Goal: Task Accomplishment & Management: Complete application form

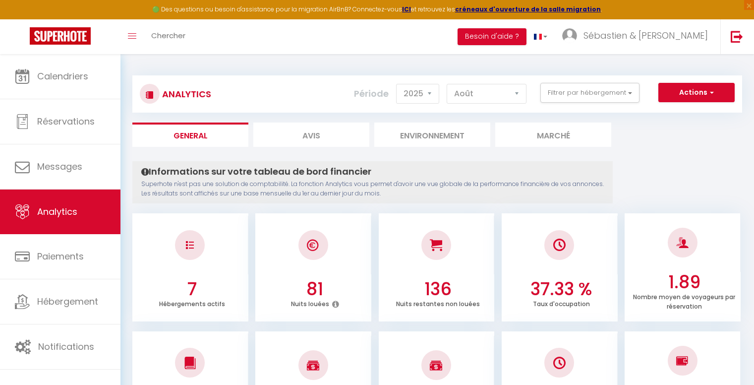
select select "2025"
select select "8"
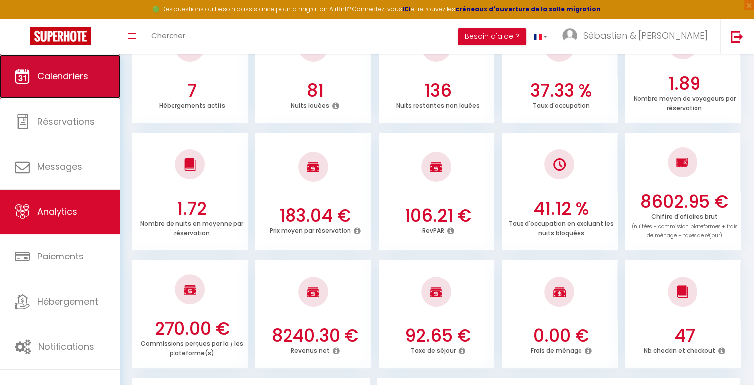
click at [96, 66] on link "Calendriers" at bounding box center [60, 76] width 120 height 45
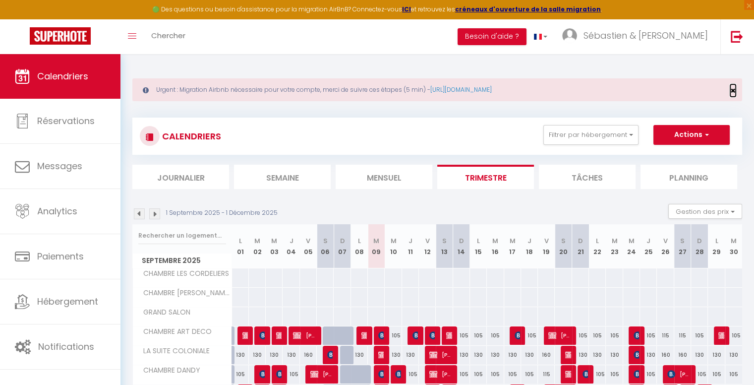
click at [733, 89] on span "×" at bounding box center [732, 90] width 5 height 12
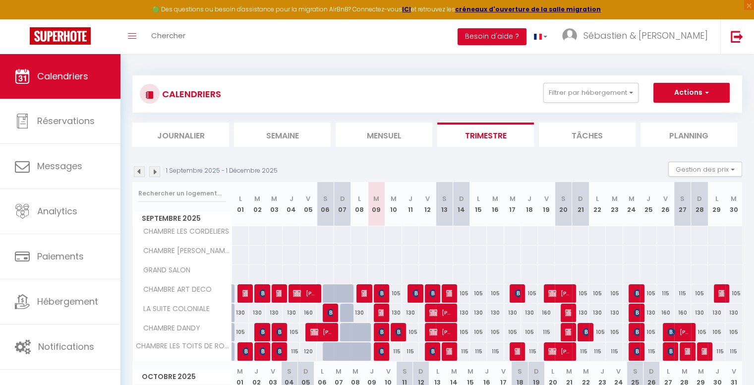
click at [154, 168] on img at bounding box center [154, 171] width 11 height 11
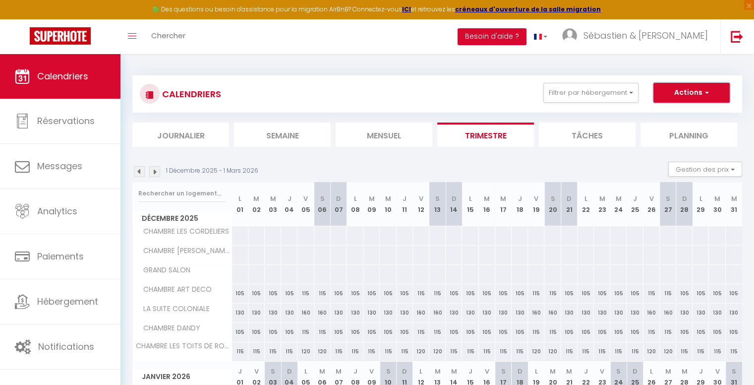
click at [679, 96] on button "Actions" at bounding box center [691, 93] width 76 height 20
click at [670, 114] on link "Nouvelle réservation" at bounding box center [681, 115] width 86 height 15
select select
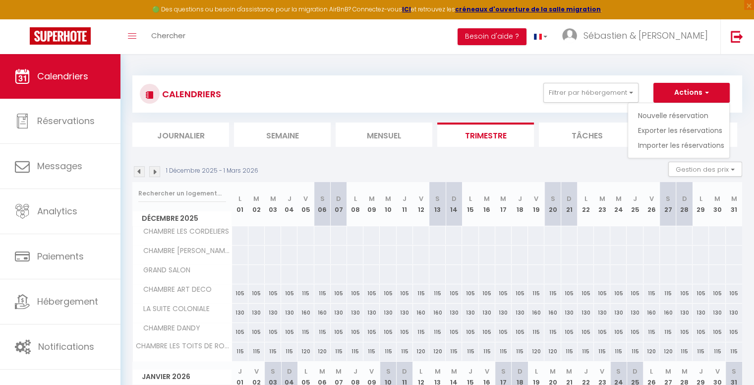
select select
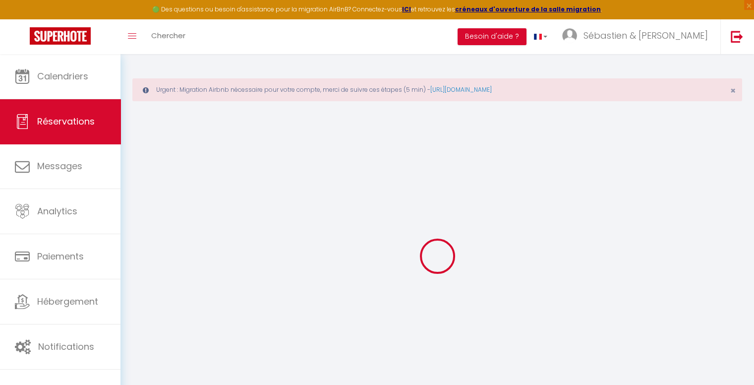
select select
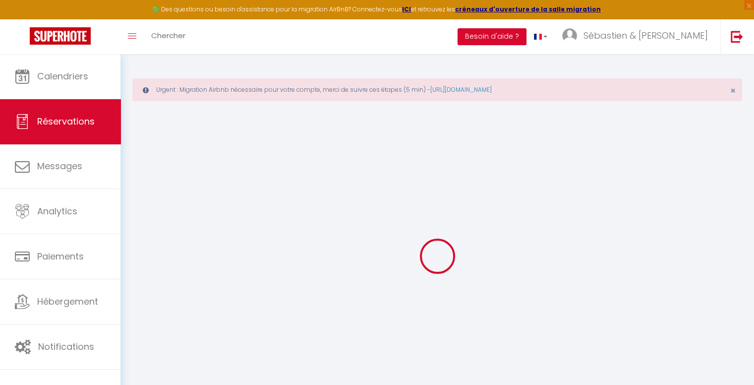
select select
checkbox input "false"
select select
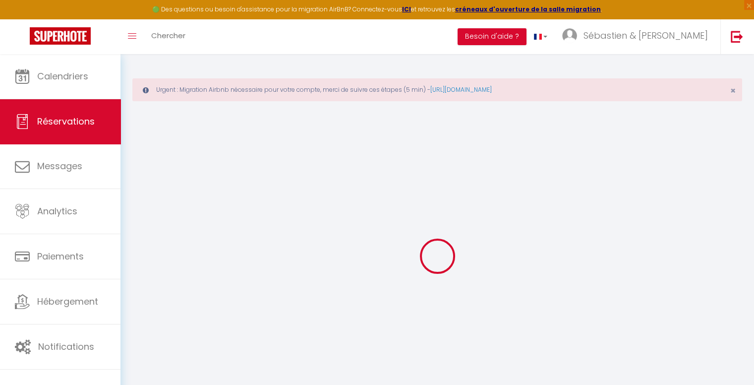
select select
checkbox input "false"
select select
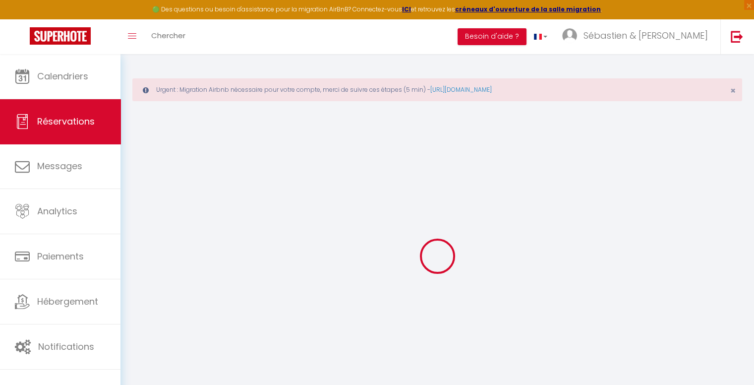
select select
checkbox input "false"
select select
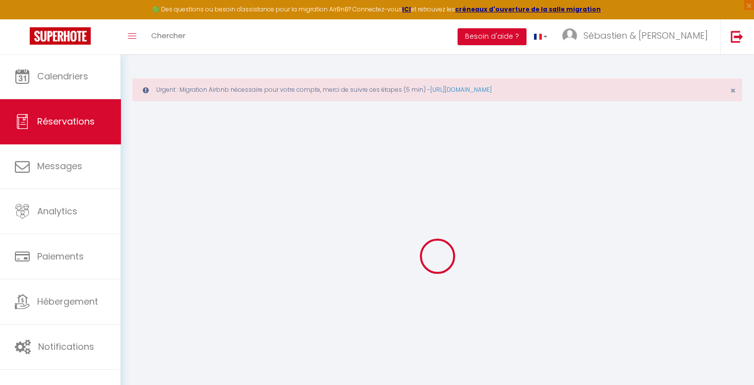
select select
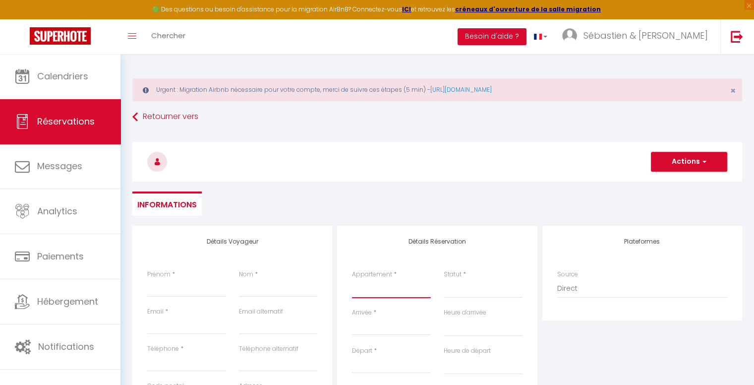
click at [402, 290] on select "CHAMBRE ART DECO LA SUITE COLONIALE CHAMBRE DANDY CHAMBRE LES TOITS DE ROMANS G…" at bounding box center [391, 288] width 79 height 19
select select "5730"
click at [352, 279] on select "CHAMBRE ART DECO LA SUITE COLONIALE CHAMBRE DANDY CHAMBRE LES TOITS DE ROMANS G…" at bounding box center [391, 288] width 79 height 19
select select
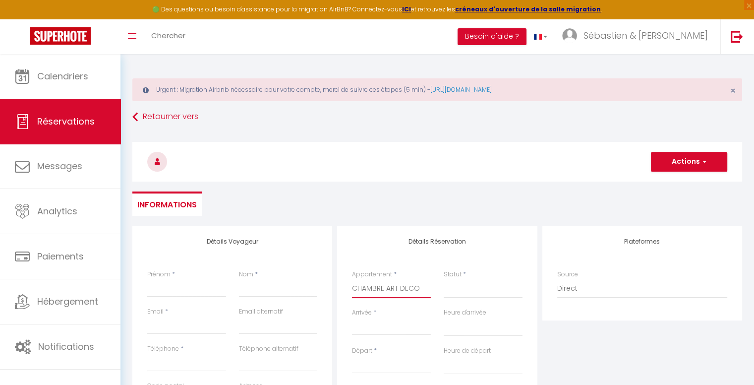
select select
checkbox input "false"
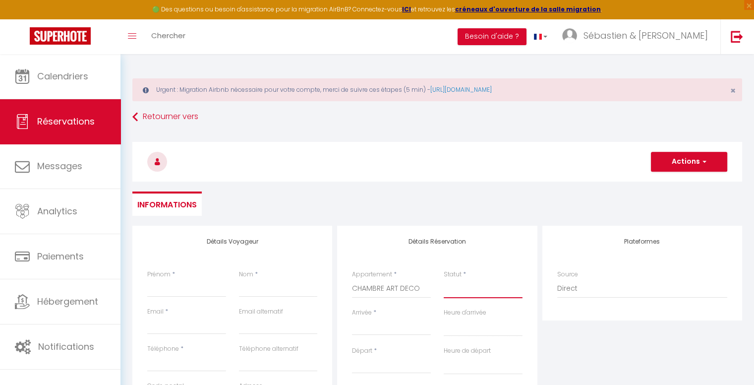
click at [466, 290] on select "Confirmé Non Confirmé [PERSON_NAME] par le voyageur No Show Request" at bounding box center [483, 288] width 79 height 19
select select
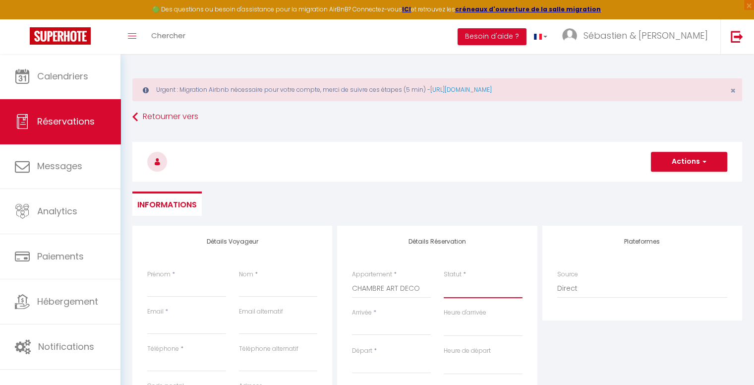
select select
checkbox input "false"
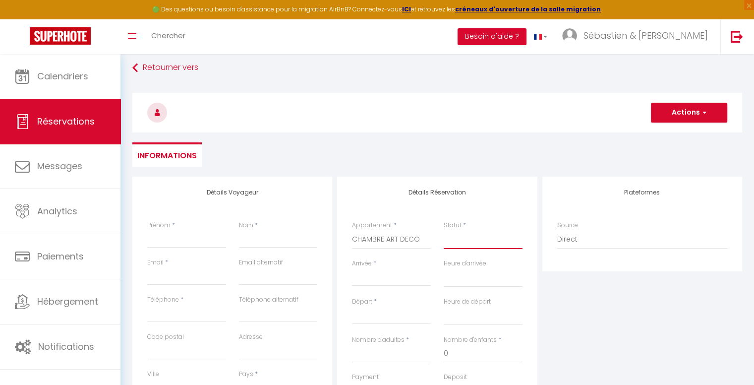
scroll to position [50, 0]
click at [456, 236] on select "Confirmé Non Confirmé [PERSON_NAME] par le voyageur No Show Request" at bounding box center [483, 238] width 79 height 19
select select "1"
click at [444, 229] on select "Confirmé Non Confirmé [PERSON_NAME] par le voyageur No Show Request" at bounding box center [483, 238] width 79 height 19
select select
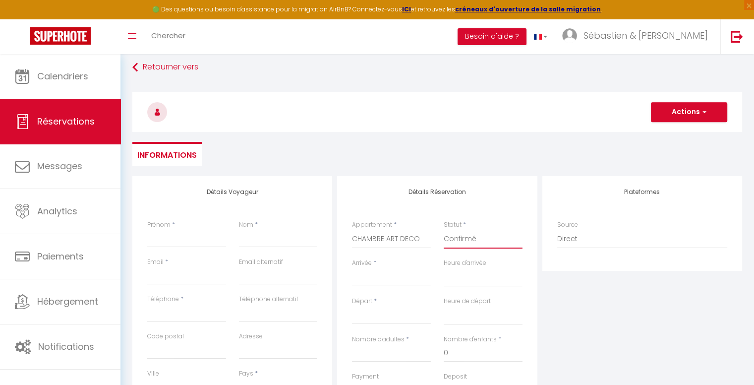
select select
checkbox input "false"
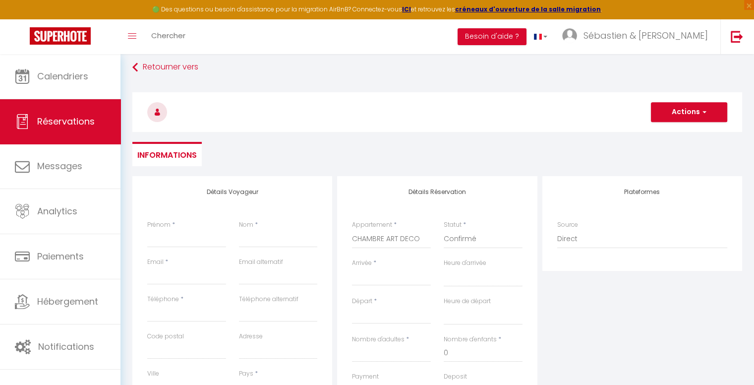
click at [364, 279] on input "Arrivée" at bounding box center [391, 277] width 79 height 13
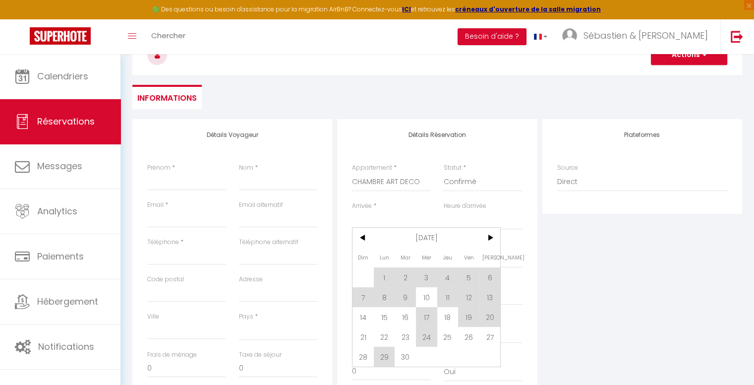
scroll to position [149, 0]
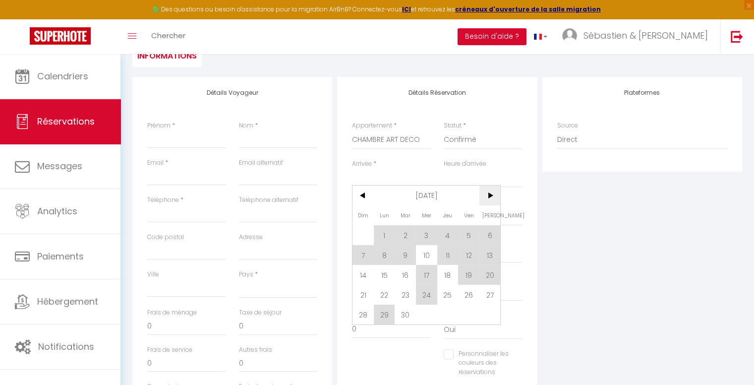
click at [491, 201] on span ">" at bounding box center [489, 195] width 21 height 20
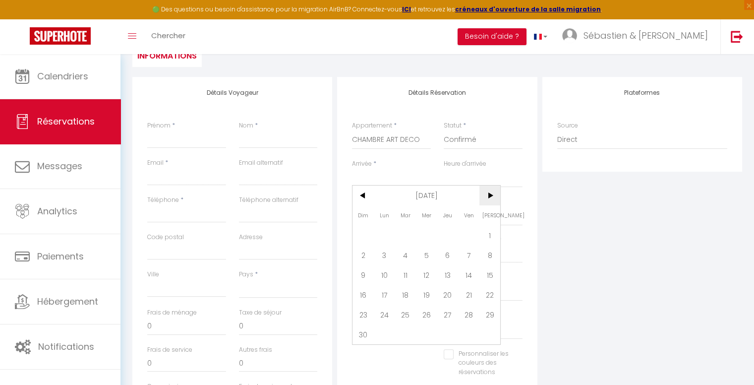
click at [491, 201] on span ">" at bounding box center [489, 195] width 21 height 20
click at [470, 256] on span "12" at bounding box center [468, 255] width 21 height 20
select select
type input "Ven 12 Décembre 2025"
select select
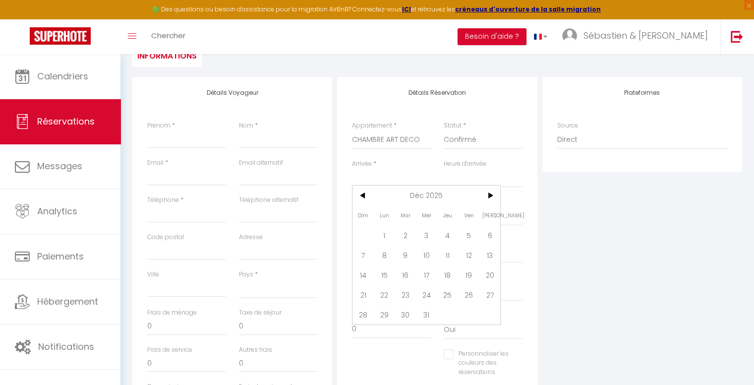
type input "[PERSON_NAME] 13 Décembre 2025"
select select
checkbox input "false"
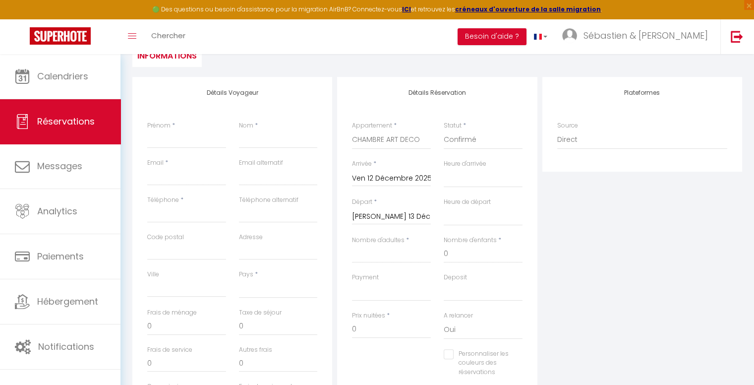
click at [397, 215] on input "[PERSON_NAME] 13 Décembre 2025" at bounding box center [391, 216] width 79 height 13
drag, startPoint x: 367, startPoint y: 310, endPoint x: 488, endPoint y: 179, distance: 178.2
click at [367, 309] on span "14" at bounding box center [362, 312] width 21 height 20
select select
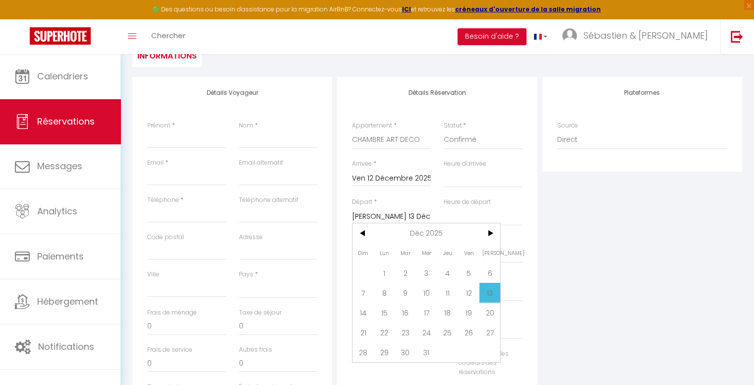
type input "Dim 14 Décembre 2025"
select select
checkbox input "false"
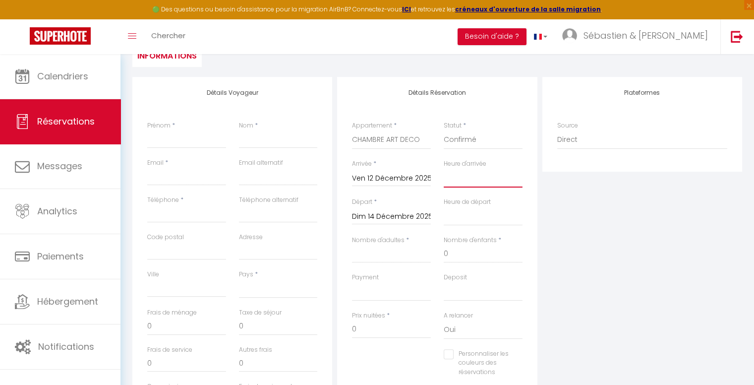
click at [488, 179] on select "00:00 00:30 01:00 01:30 02:00 02:30 03:00 03:30 04:00 04:30 05:00 05:30 06:00 0…" at bounding box center [483, 178] width 79 height 19
select select "17:00"
click at [444, 169] on select "00:00 00:30 01:00 01:30 02:00 02:30 03:00 03:30 04:00 04:30 05:00 05:30 06:00 0…" at bounding box center [483, 178] width 79 height 19
select select
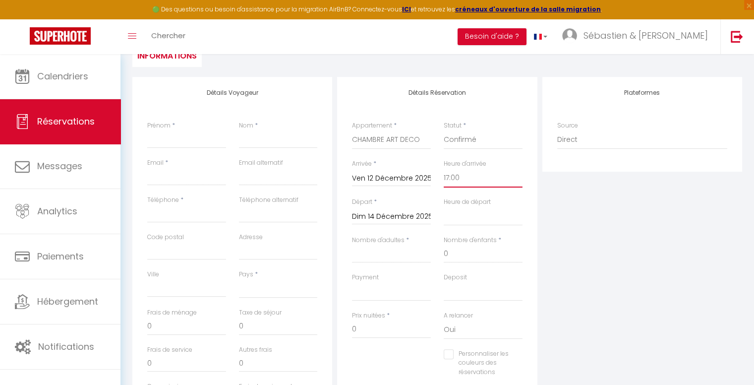
select select
checkbox input "false"
click at [467, 219] on select "00:00 00:30 01:00 01:30 02:00 02:30 03:00 03:30 04:00 04:30 05:00 05:30 06:00 0…" at bounding box center [483, 216] width 79 height 19
select select "11:00"
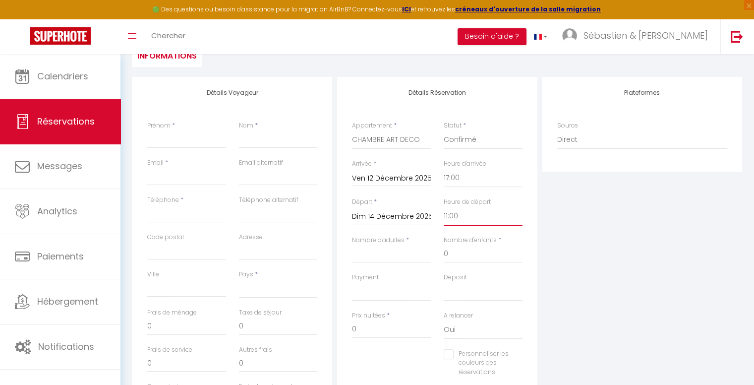
click at [444, 207] on select "00:00 00:30 01:00 01:30 02:00 02:30 03:00 03:30 04:00 04:30 05:00 05:30 06:00 0…" at bounding box center [483, 216] width 79 height 19
select select
checkbox input "false"
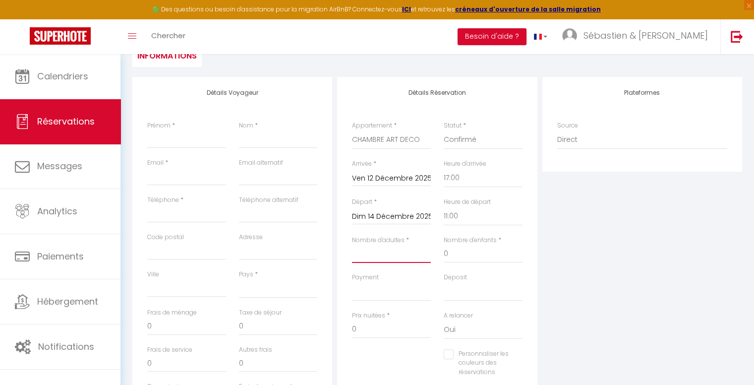
click at [386, 248] on input "Nombre d'adultes" at bounding box center [391, 254] width 79 height 18
type input "2"
select select
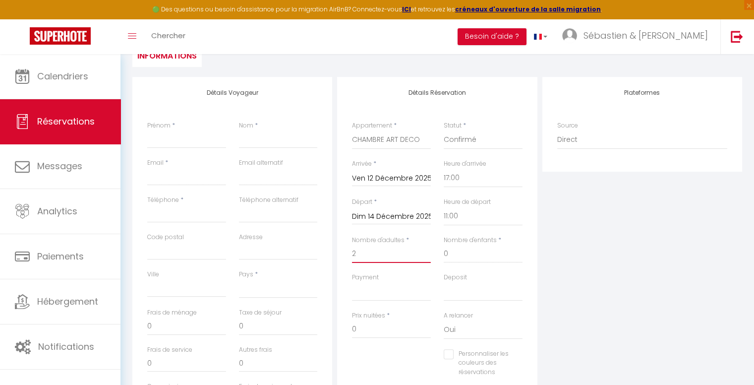
checkbox input "false"
select select
type input "3.4"
select select
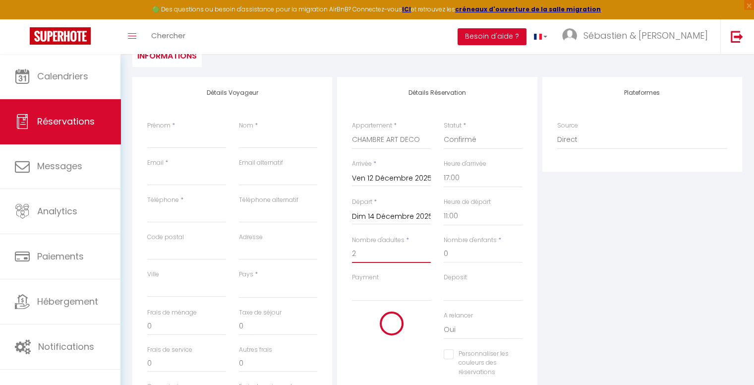
type input "230"
checkbox input "false"
type input "2"
click at [366, 289] on select "OK KO" at bounding box center [391, 291] width 79 height 19
select select "10"
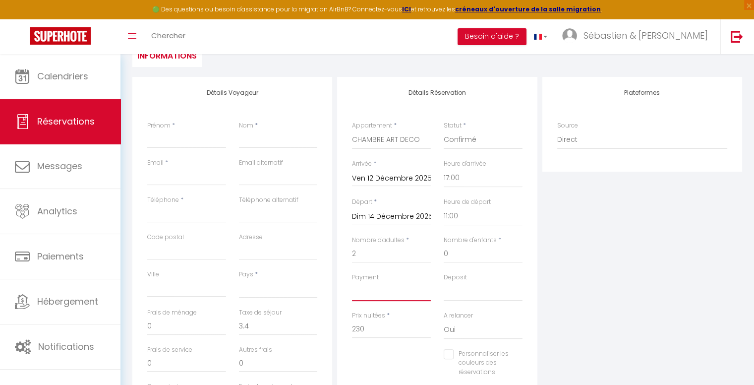
click at [352, 282] on select "OK KO" at bounding box center [391, 291] width 79 height 19
select select
checkbox input "false"
click at [482, 291] on select "OK KO" at bounding box center [483, 291] width 79 height 19
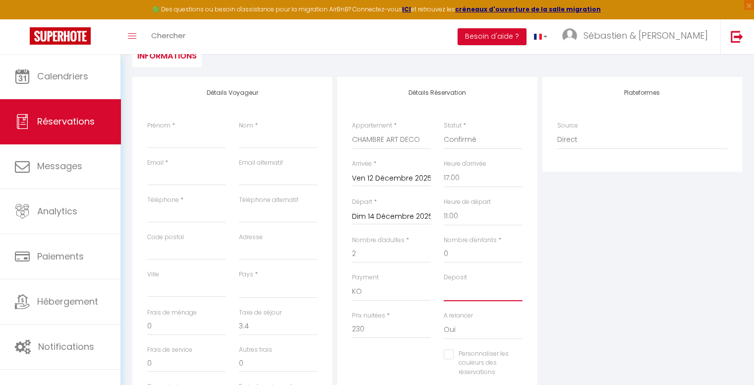
select select "14"
click at [444, 282] on select "OK KO" at bounding box center [483, 291] width 79 height 19
select select
checkbox input "false"
click at [182, 136] on input "Prénom" at bounding box center [186, 139] width 79 height 18
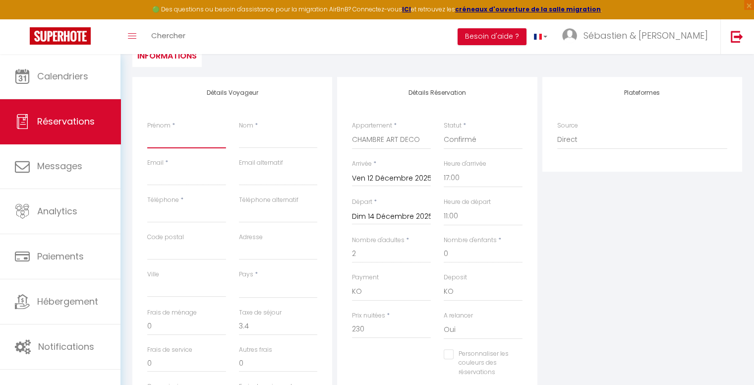
type input "P"
select select
checkbox input "false"
type input "Phg"
select select
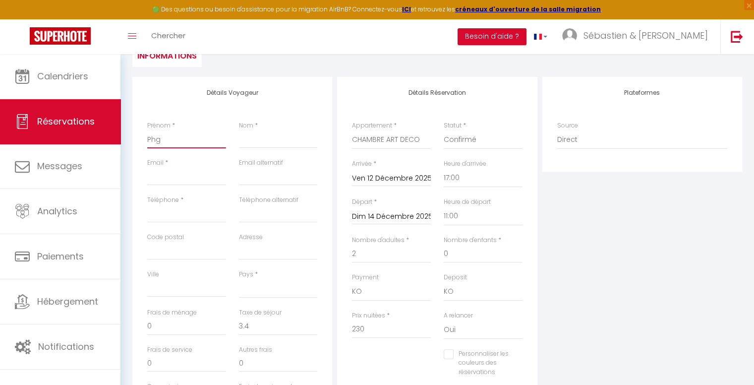
checkbox input "false"
type input "Phgi"
select select
checkbox input "false"
type input "Phgil"
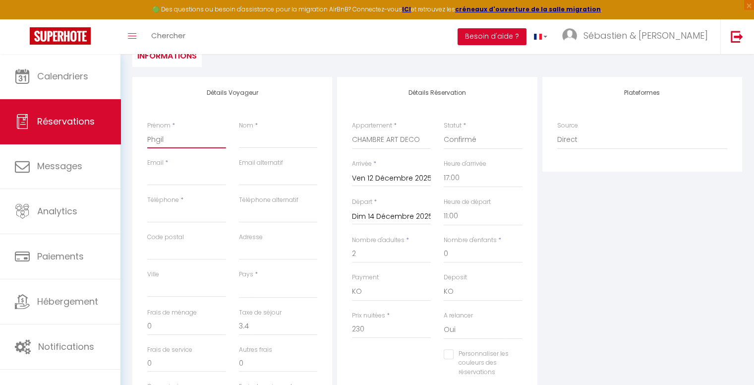
select select
checkbox input "false"
type input "Phgill"
select select
checkbox input "false"
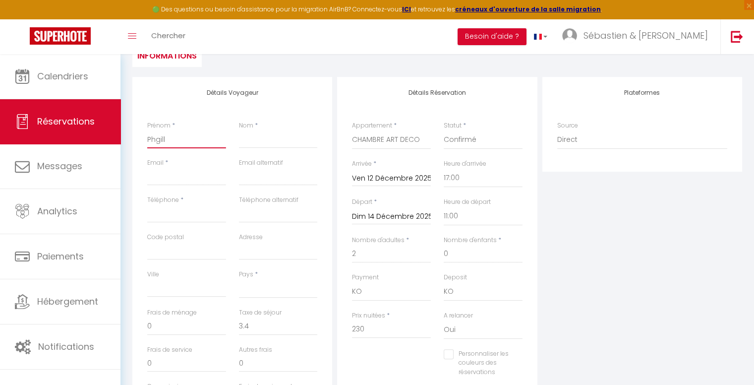
type input "Phgil"
select select
checkbox input "false"
type input "Phgi"
select select
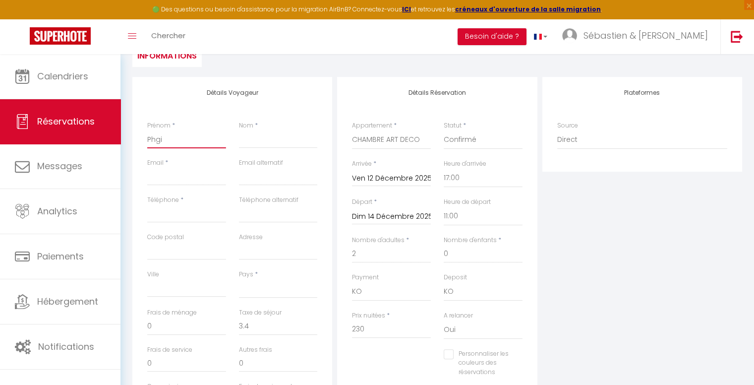
checkbox input "false"
type input "Phg"
select select
checkbox input "false"
type input "Ph"
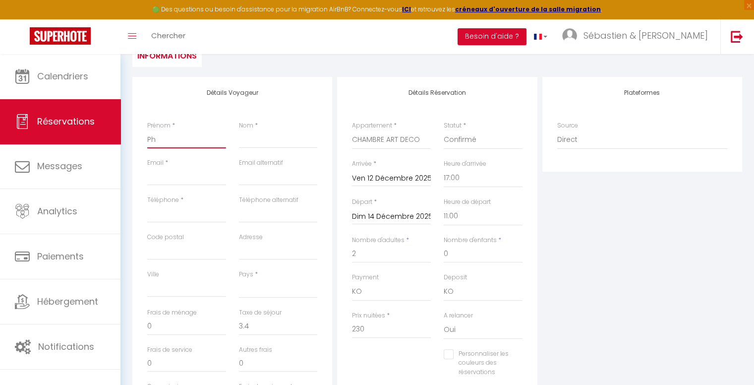
select select
checkbox input "false"
type input "Phi"
select select
checkbox input "false"
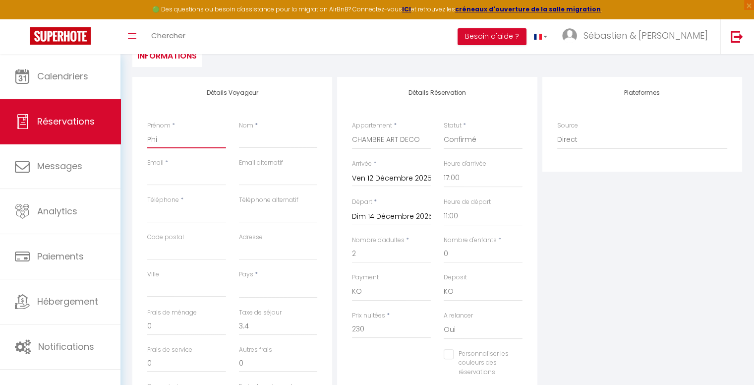
type input "Phil"
select select
checkbox input "false"
type input "Phili"
select select
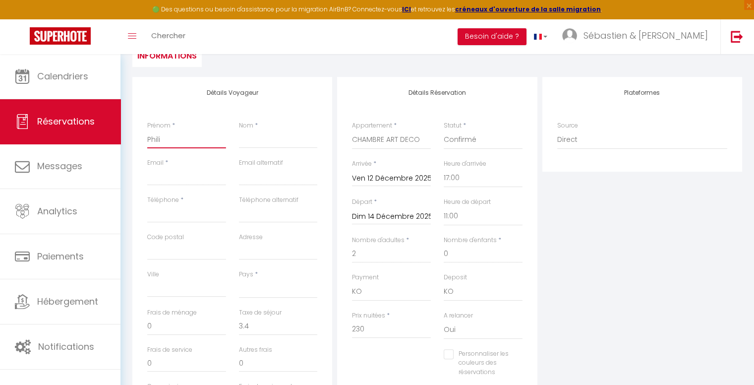
checkbox input "false"
type input "[PERSON_NAME]"
select select
checkbox input "false"
type input "[PERSON_NAME]"
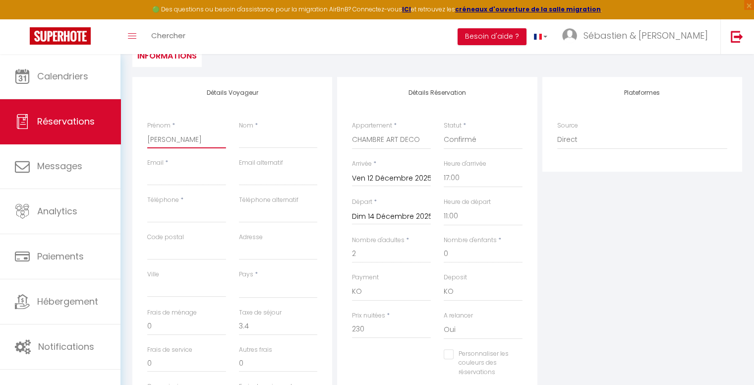
select select
checkbox input "false"
type input "[PERSON_NAME]"
select select
checkbox input "false"
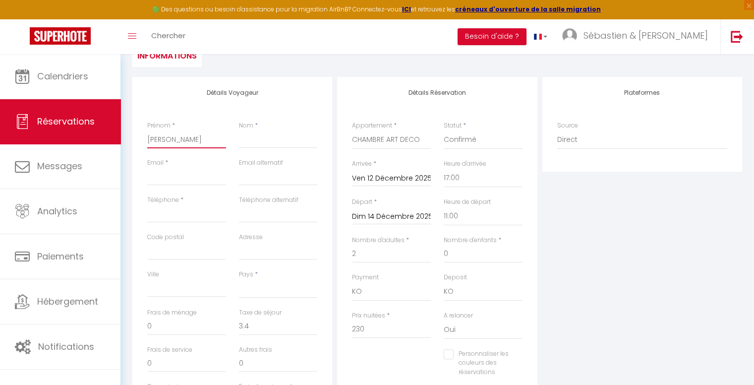
type input "[PERSON_NAME]"
type input "D"
select select
checkbox input "false"
type input "De"
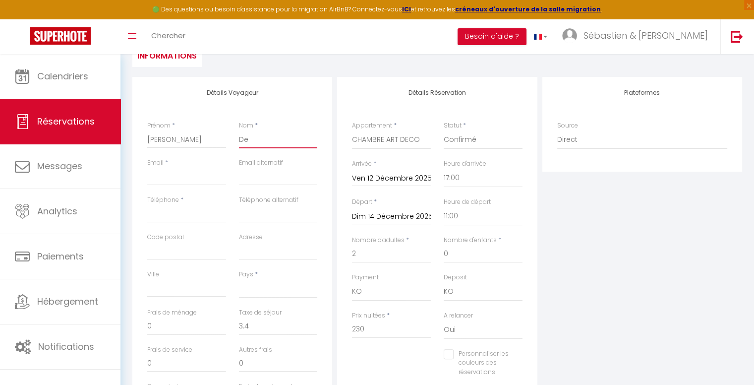
select select
checkbox input "false"
type input "De"
select select
checkbox input "false"
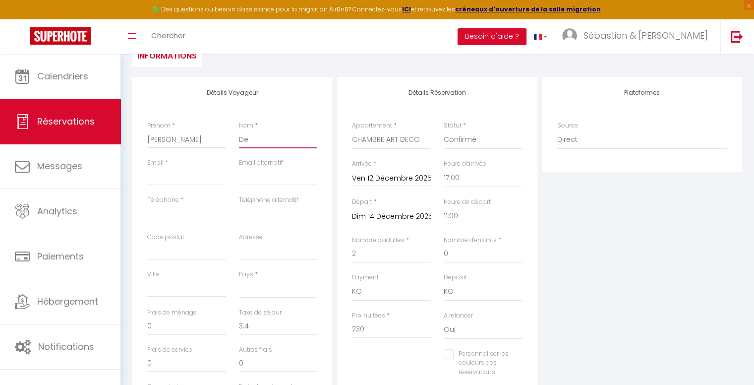
type input "De M"
select select
checkbox input "false"
type input "De Mo"
select select
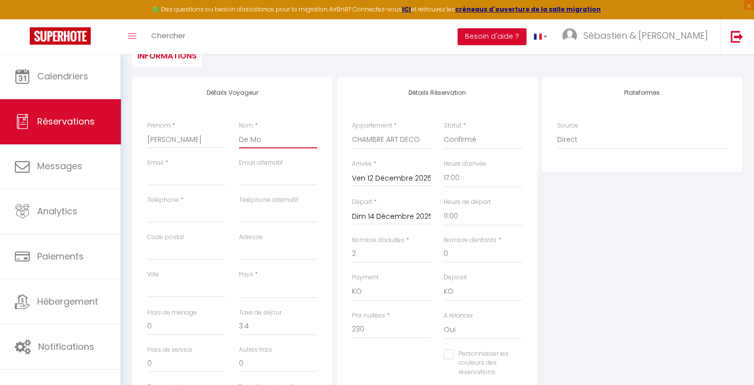
checkbox input "false"
type input "De Mou"
select select
checkbox input "false"
type input "De Mous"
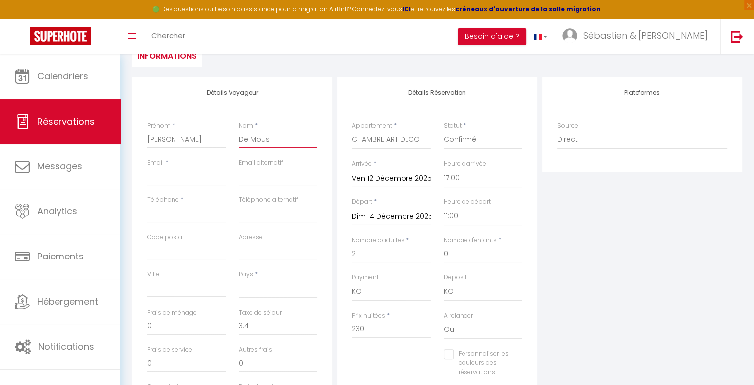
select select
checkbox input "false"
type input "De Moust"
select select
checkbox input "false"
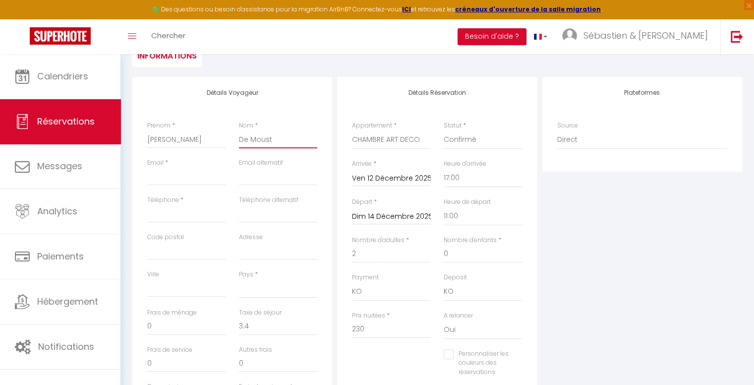
type input "De Mousti"
select select
checkbox input "false"
type input "De Moustie"
select select
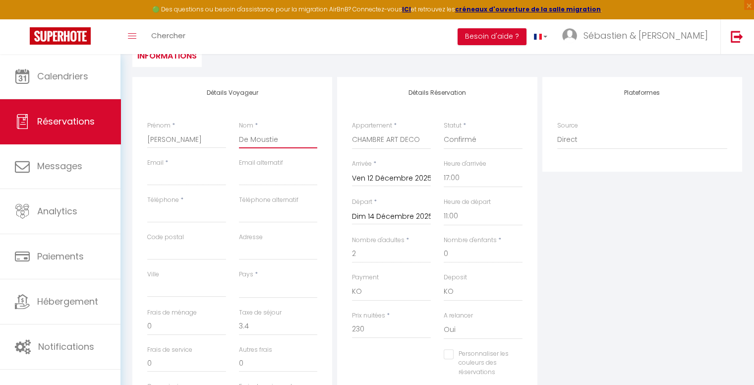
checkbox input "false"
type input "[PERSON_NAME]"
select select
checkbox input "false"
type input "[PERSON_NAME]"
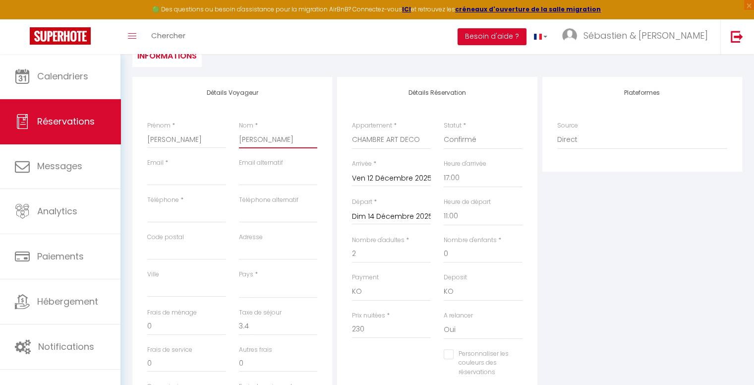
select select
checkbox input "false"
type input "[PERSON_NAME]"
select select
checkbox input "false"
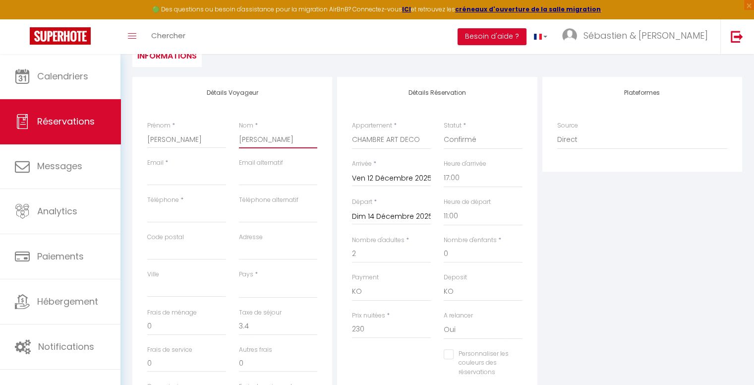
type input "[PERSON_NAME]"
click at [172, 177] on input "Email client" at bounding box center [186, 177] width 79 height 18
type input "p"
select select
checkbox input "false"
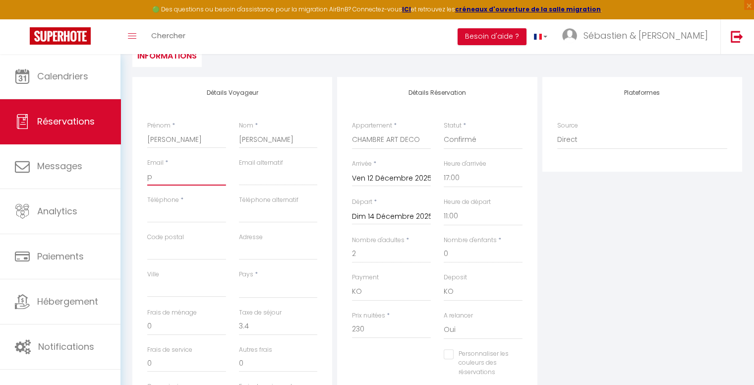
type input "ph"
select select
checkbox input "false"
type input "phd"
select select
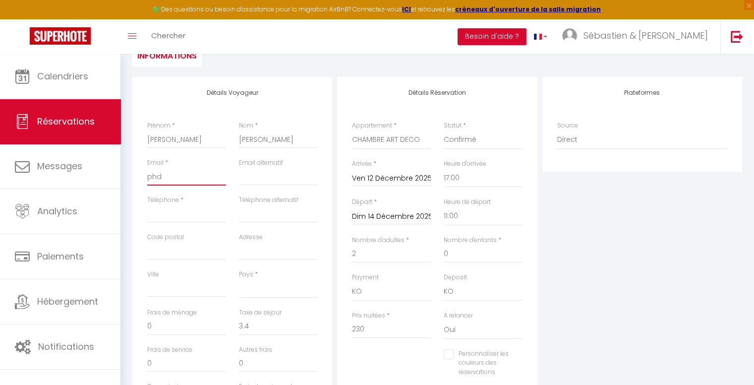
checkbox input "false"
type input "phde"
select select
checkbox input "false"
type input "phdem"
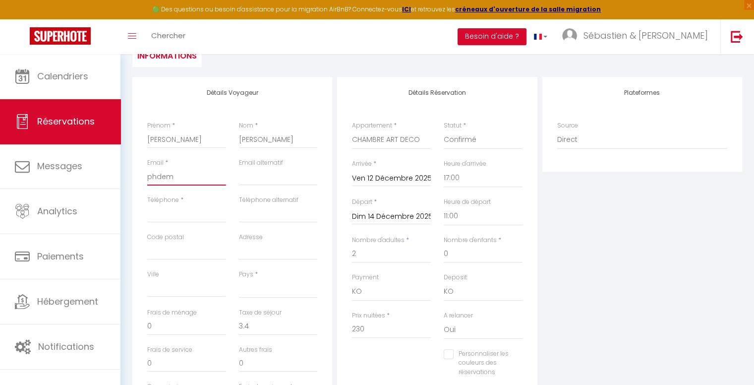
select select
checkbox input "false"
type input "phdemo"
select select
checkbox input "false"
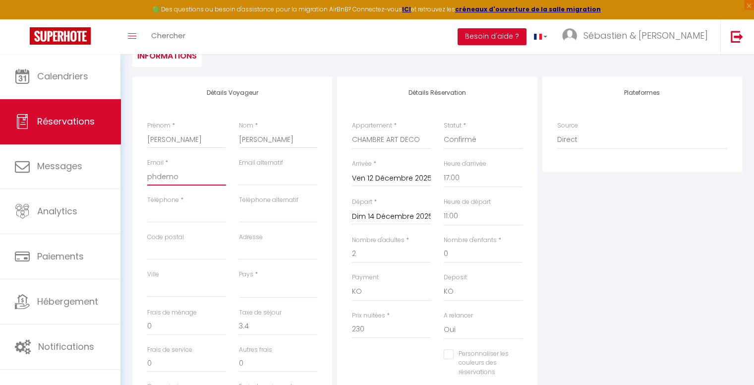
type input "phdemou"
click at [176, 175] on input "[EMAIL_ADDRESS][DOMAIN_NAME]" at bounding box center [186, 177] width 79 height 18
click at [175, 212] on input "Téléphone" at bounding box center [186, 214] width 79 height 18
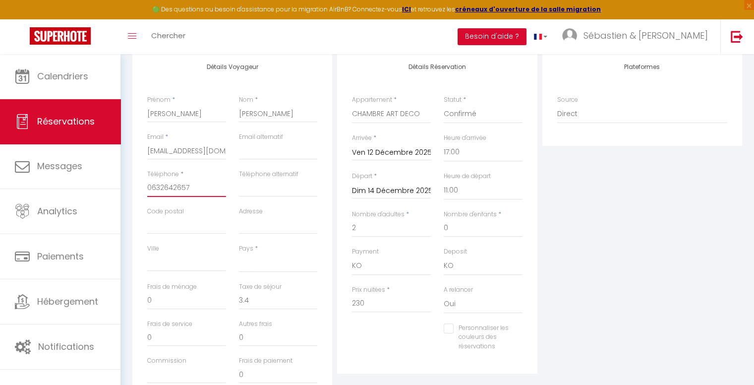
scroll to position [198, 0]
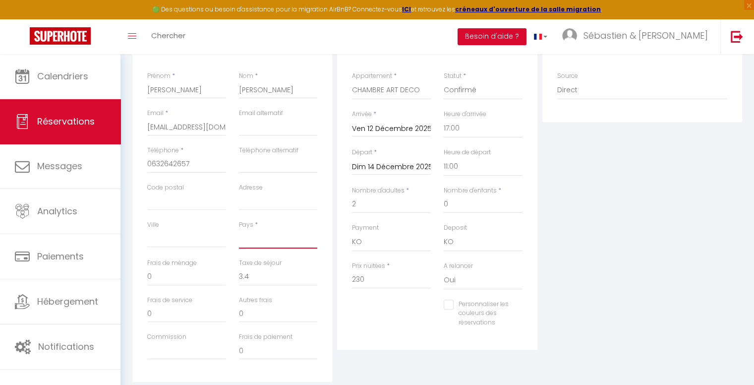
click at [264, 241] on select "[GEOGRAPHIC_DATA] [GEOGRAPHIC_DATA] [GEOGRAPHIC_DATA] [GEOGRAPHIC_DATA] [GEOGRA…" at bounding box center [278, 238] width 79 height 19
click at [239, 229] on select "[GEOGRAPHIC_DATA] [GEOGRAPHIC_DATA] [GEOGRAPHIC_DATA] [GEOGRAPHIC_DATA] [GEOGRA…" at bounding box center [278, 238] width 79 height 19
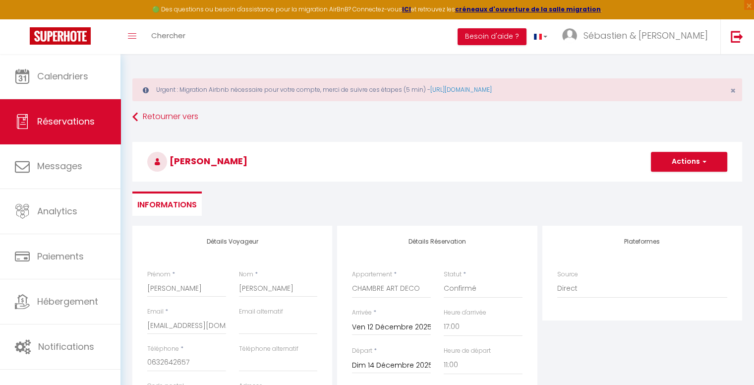
scroll to position [0, 0]
click at [702, 155] on button "Actions" at bounding box center [689, 162] width 76 height 20
click at [658, 181] on link "Enregistrer" at bounding box center [679, 183] width 78 height 13
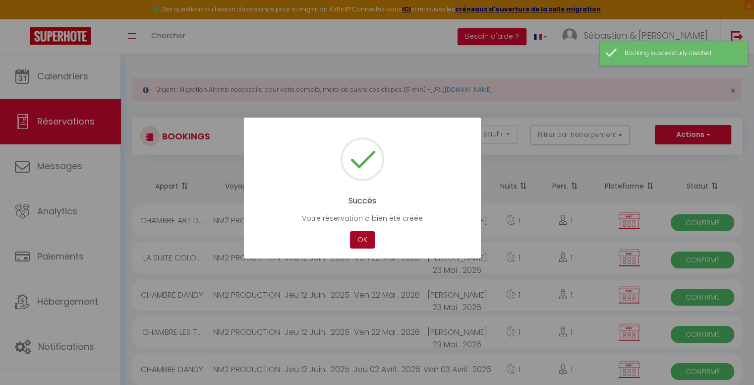
click at [367, 241] on button "OK" at bounding box center [362, 239] width 25 height 17
